Goal: Task Accomplishment & Management: Use online tool/utility

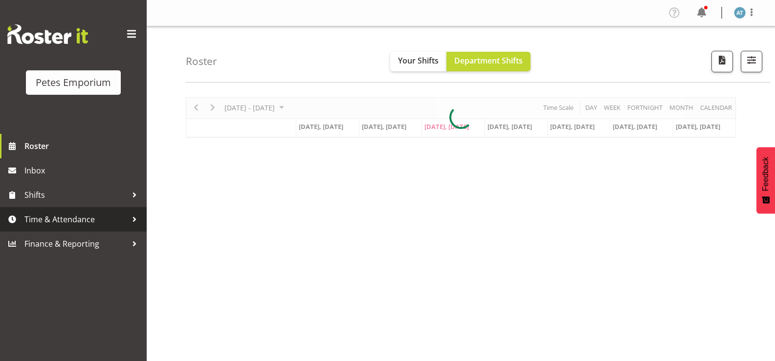
click at [104, 223] on span "Time & Attendance" at bounding box center [75, 219] width 103 height 15
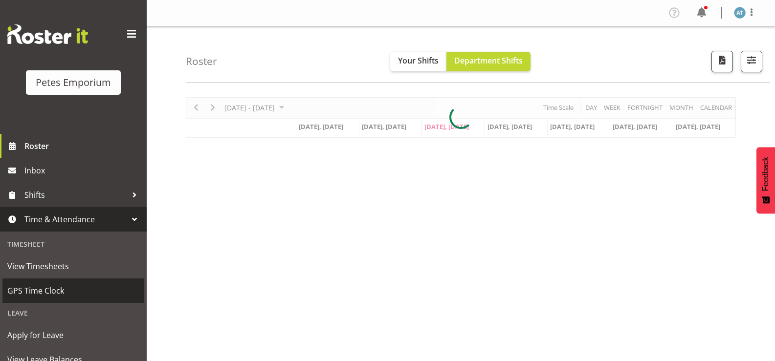
click at [77, 294] on span "GPS Time Clock" at bounding box center [73, 290] width 132 height 15
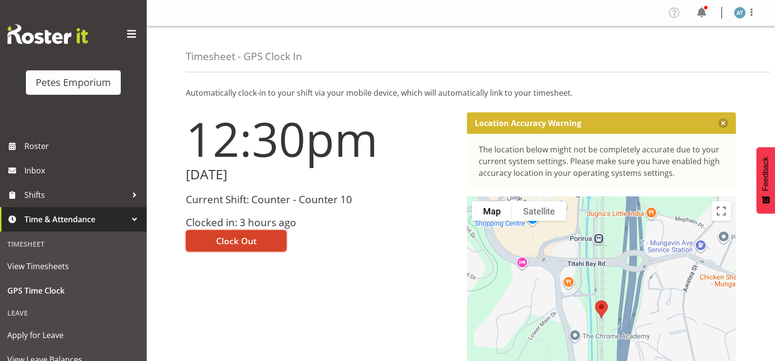
click at [251, 239] on span "Clock Out" at bounding box center [236, 241] width 41 height 13
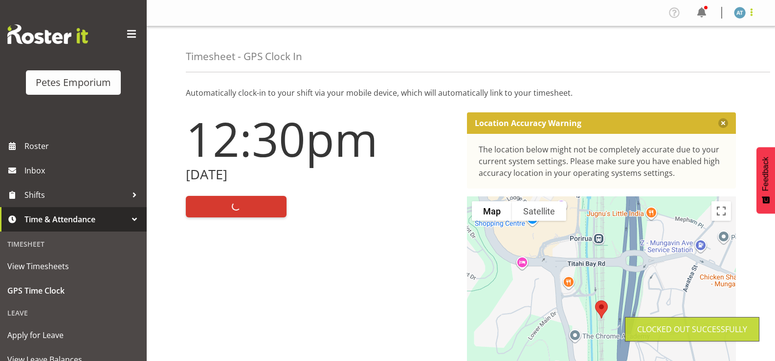
click at [754, 13] on span at bounding box center [751, 12] width 12 height 12
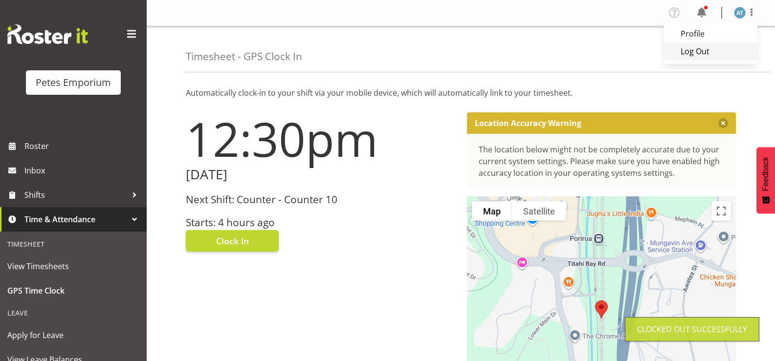
click at [717, 55] on link "Log Out" at bounding box center [710, 52] width 94 height 18
